Goal: Register for event/course

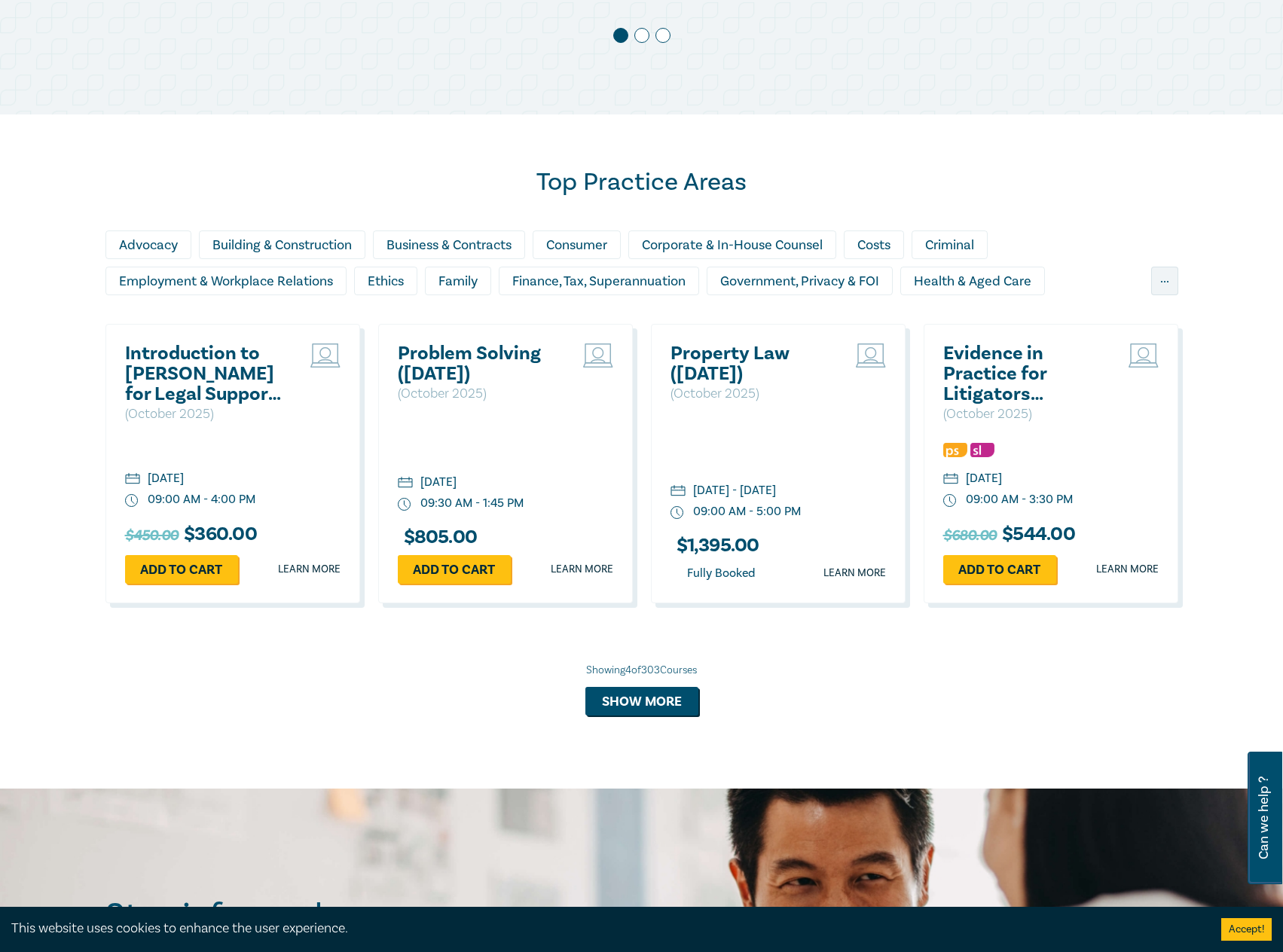
click at [175, 388] on h2 "Introduction to [PERSON_NAME] for Legal Support Staff ([DATE])" at bounding box center [206, 374] width 162 height 61
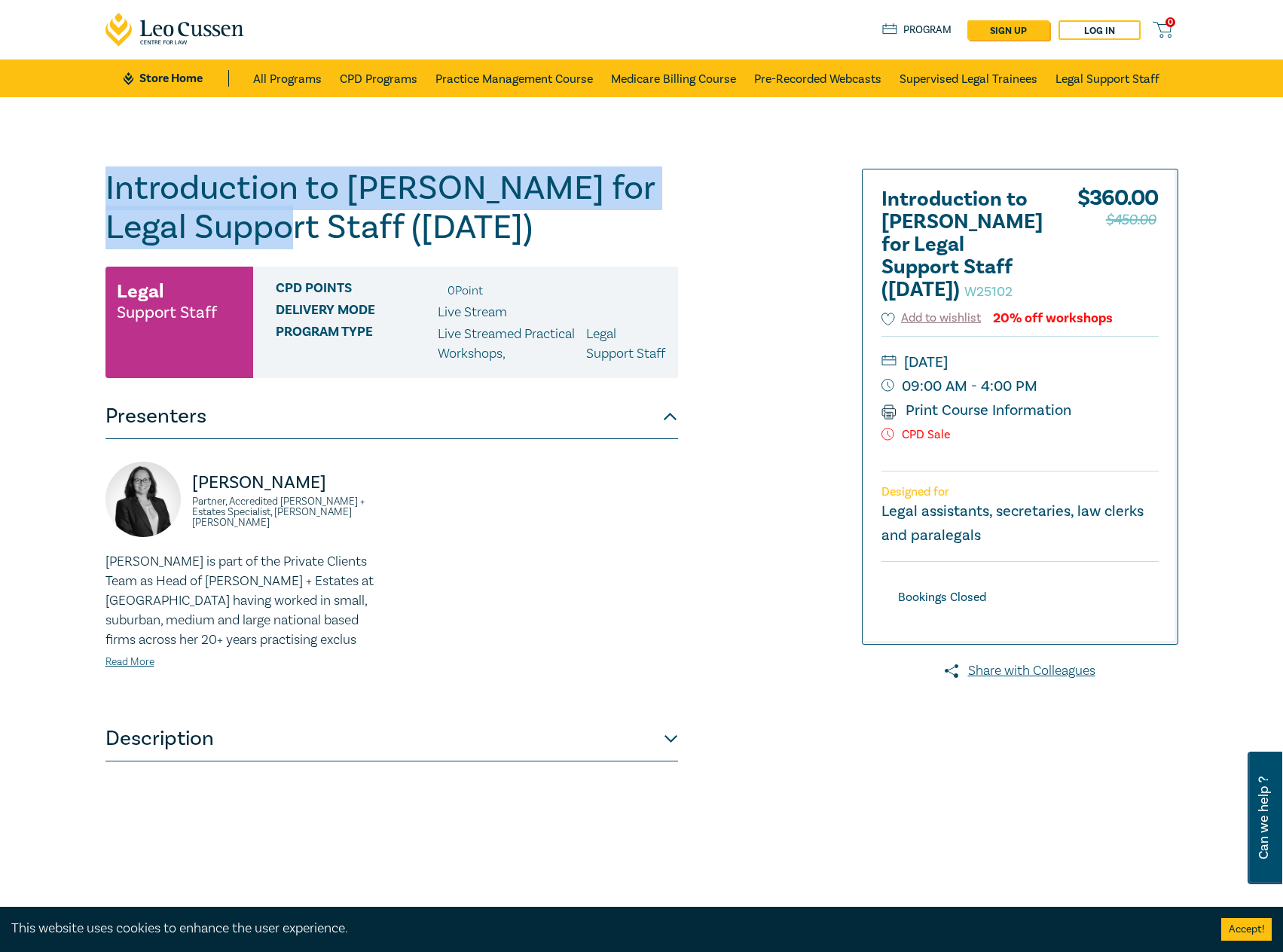
drag, startPoint x: 315, startPoint y: 223, endPoint x: 203, endPoint y: 200, distance: 114.3
click at [38, 184] on div "Introduction to [PERSON_NAME] for Legal Support Staff ([DATE]) W25102 Legal Sup…" at bounding box center [641, 545] width 1283 height 896
copy h1 "Introduction to [PERSON_NAME] for Legal Support Staff"
